Goal: Transaction & Acquisition: Purchase product/service

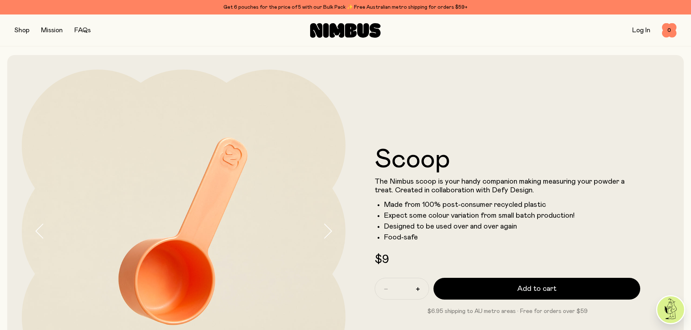
click at [18, 29] on button "button" at bounding box center [22, 30] width 15 height 10
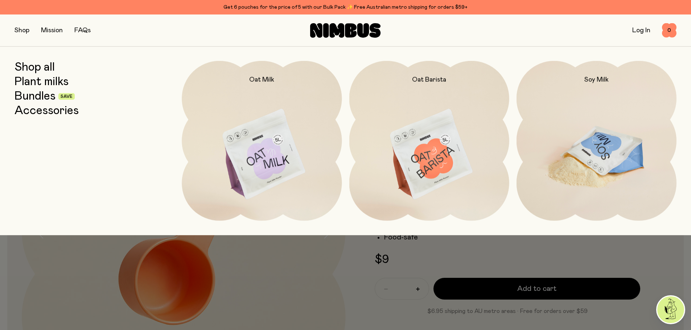
click at [581, 161] on img at bounding box center [596, 155] width 160 height 188
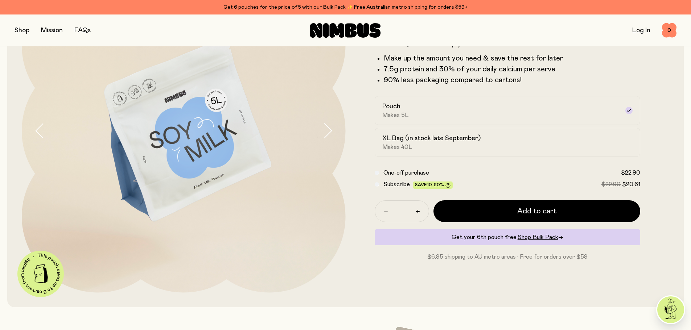
scroll to position [109, 0]
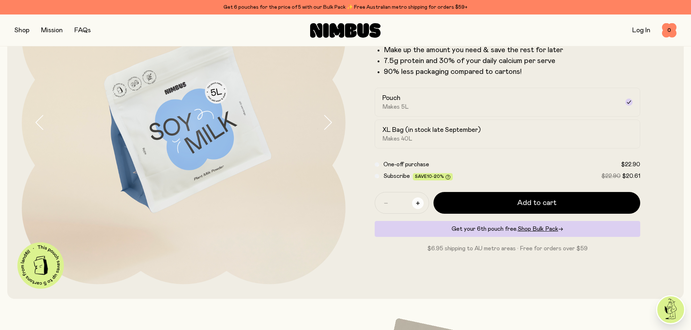
click at [420, 203] on button "button" at bounding box center [418, 204] width 12 height 12
click at [418, 203] on icon "button" at bounding box center [418, 204] width 4 height 4
click at [382, 202] on button "button" at bounding box center [386, 204] width 12 height 12
type input "*"
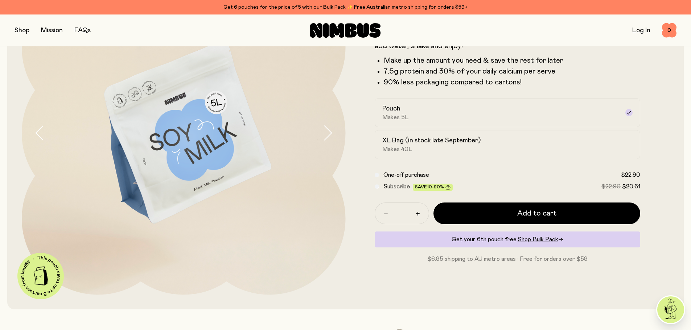
scroll to position [0, 0]
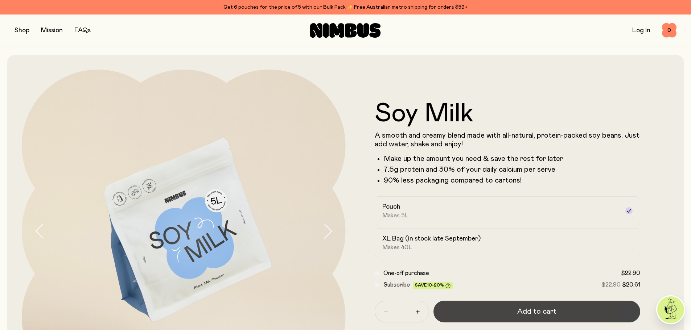
click at [543, 310] on span "Add to cart" at bounding box center [536, 312] width 39 height 10
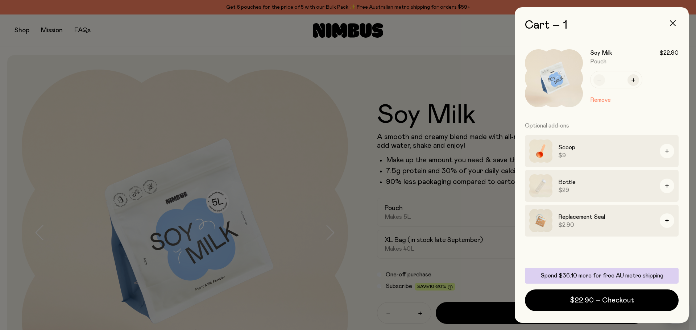
click at [674, 19] on button "button" at bounding box center [672, 23] width 17 height 17
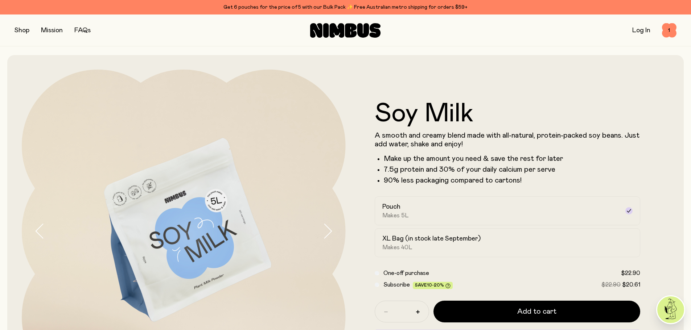
click at [22, 29] on button "button" at bounding box center [22, 30] width 15 height 10
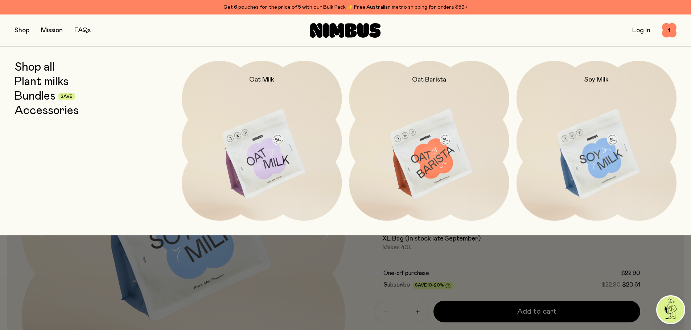
click at [40, 100] on link "Bundles" at bounding box center [35, 96] width 41 height 13
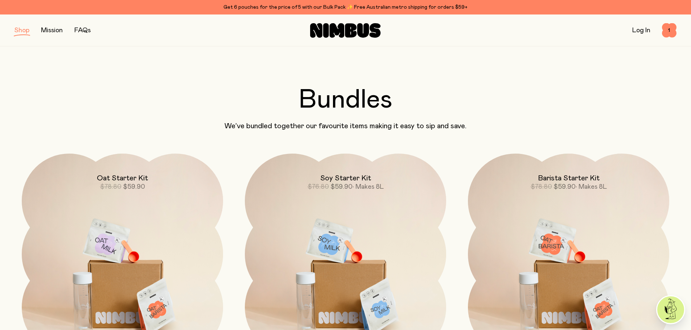
scroll to position [36, 0]
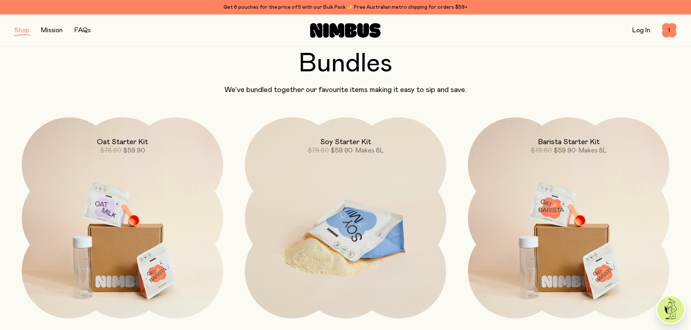
click at [375, 197] on img at bounding box center [345, 236] width 201 height 236
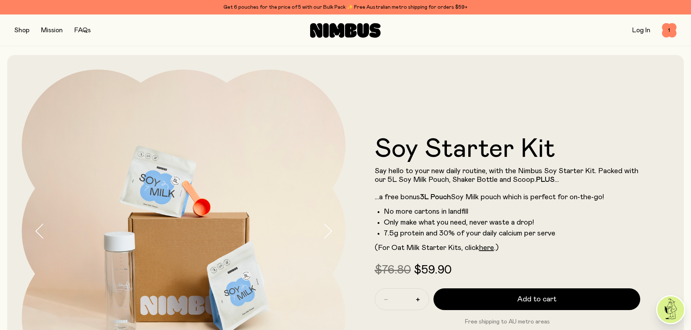
click at [20, 29] on button "button" at bounding box center [22, 30] width 15 height 10
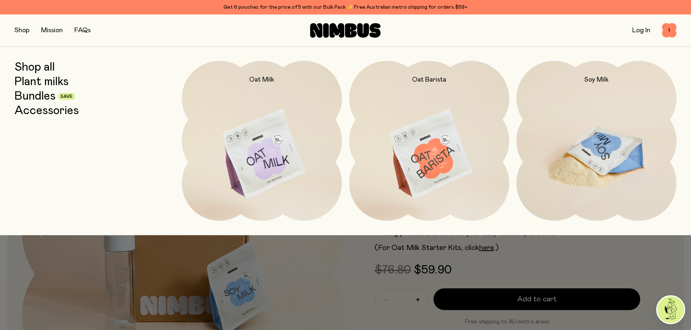
click at [578, 138] on img at bounding box center [596, 155] width 160 height 188
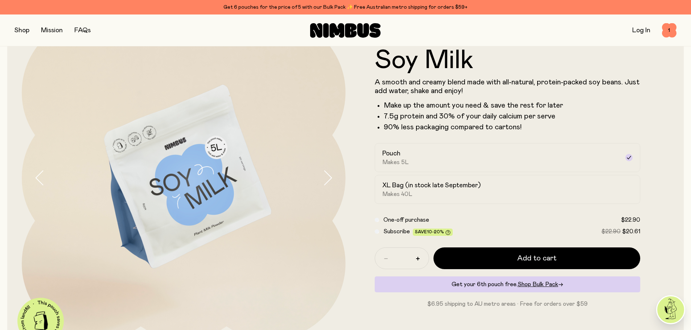
scroll to position [73, 0]
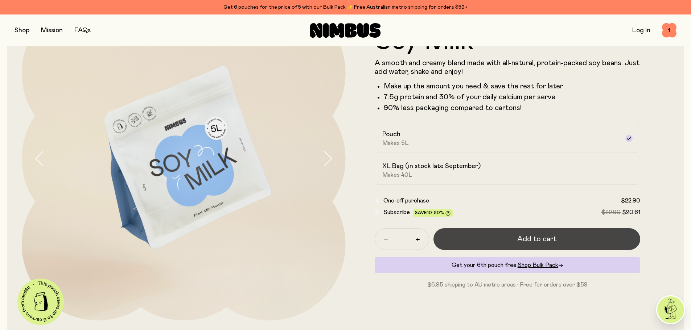
click at [536, 236] on span "Add to cart" at bounding box center [536, 239] width 39 height 10
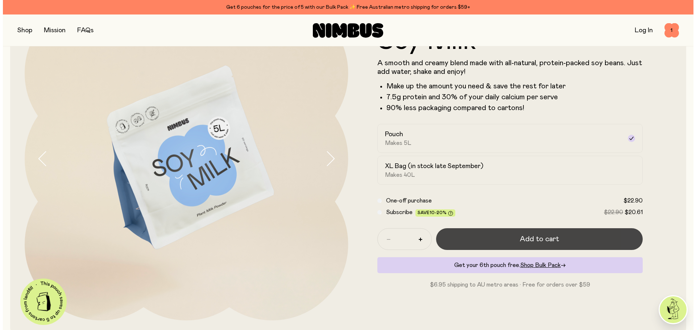
scroll to position [0, 0]
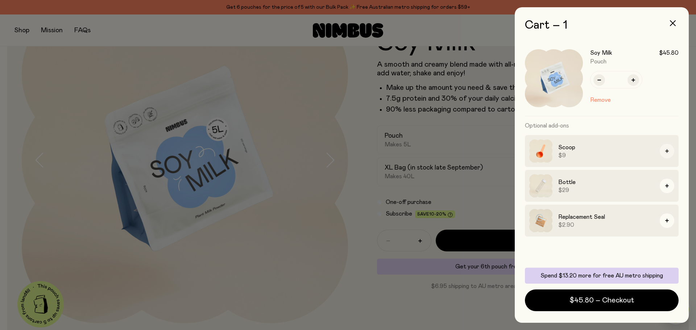
click at [668, 150] on icon "button" at bounding box center [668, 151] width 4 height 4
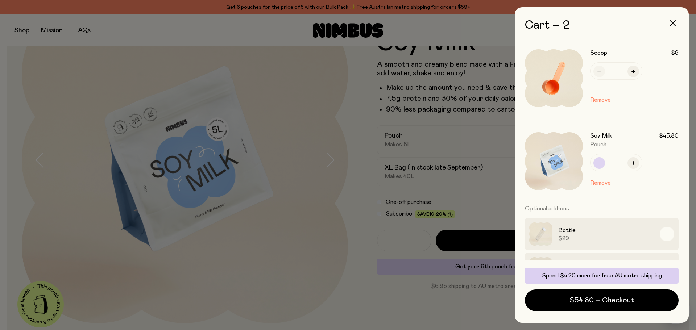
click at [601, 163] on icon "button" at bounding box center [600, 163] width 4 height 4
type input "*"
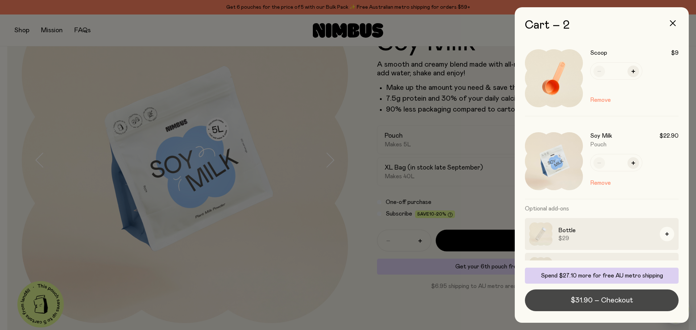
click at [613, 301] on span "$31.90 – Checkout" at bounding box center [602, 301] width 62 height 10
